Goal: Book appointment/travel/reservation

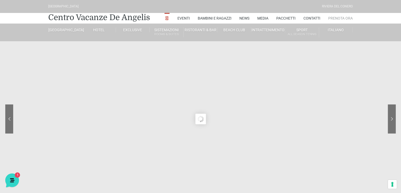
click at [340, 21] on link "Prenota Ora" at bounding box center [340, 18] width 25 height 11
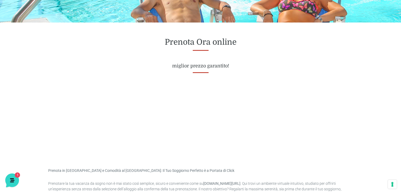
scroll to position [191, 0]
